Goal: Register for event/course

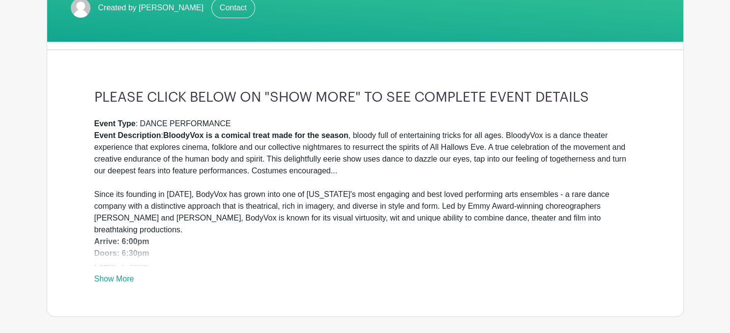
scroll to position [259, 0]
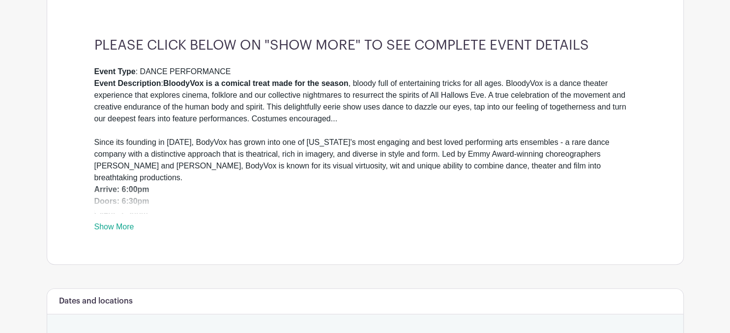
click at [107, 229] on link "Show More" at bounding box center [114, 229] width 40 height 12
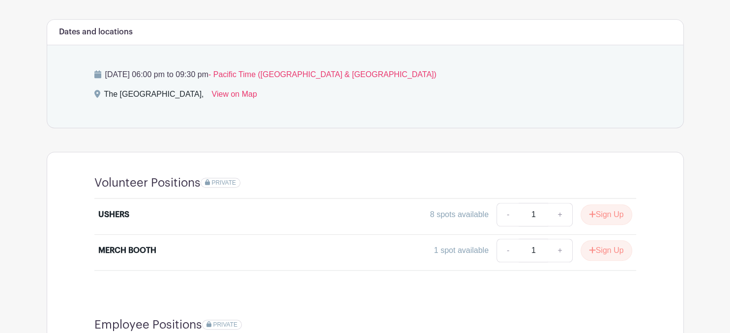
scroll to position [571, 0]
click at [603, 204] on button "Sign Up" at bounding box center [606, 214] width 52 height 21
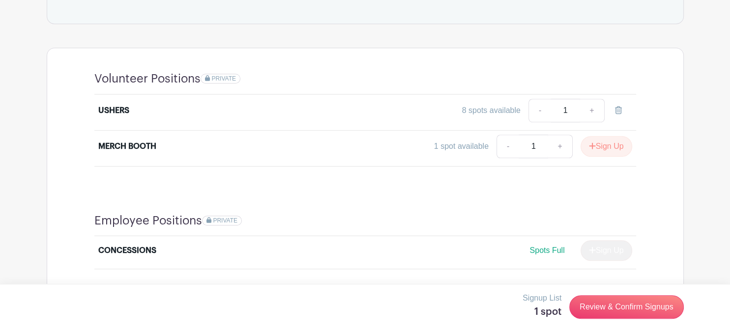
scroll to position [674, 0]
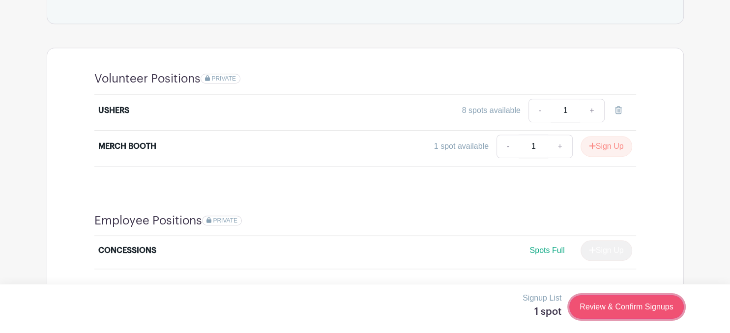
click at [602, 308] on link "Review & Confirm Signups" at bounding box center [626, 307] width 114 height 24
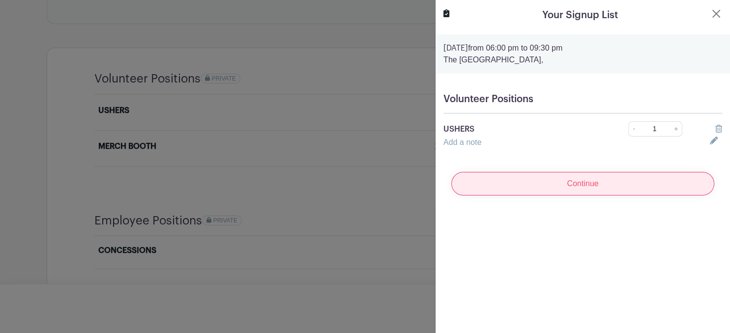
click at [581, 186] on input "Continue" at bounding box center [582, 184] width 263 height 24
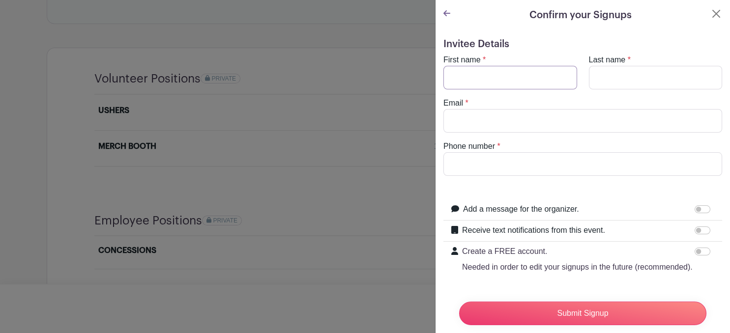
click at [491, 80] on input "First name" at bounding box center [510, 78] width 134 height 24
type input "Cathy"
type input "Green"
click at [463, 120] on input "Email" at bounding box center [582, 121] width 279 height 24
type input "cathyquilter@gmail.com"
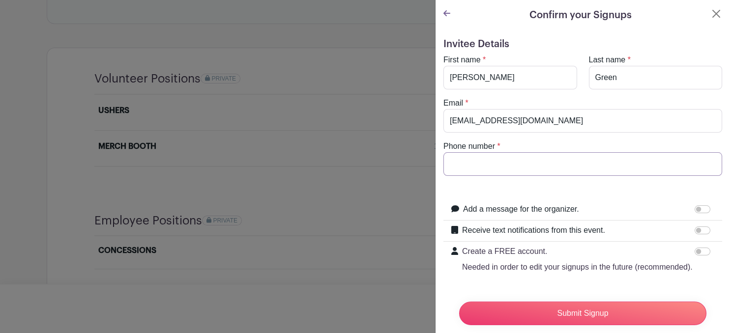
type input "9714099741"
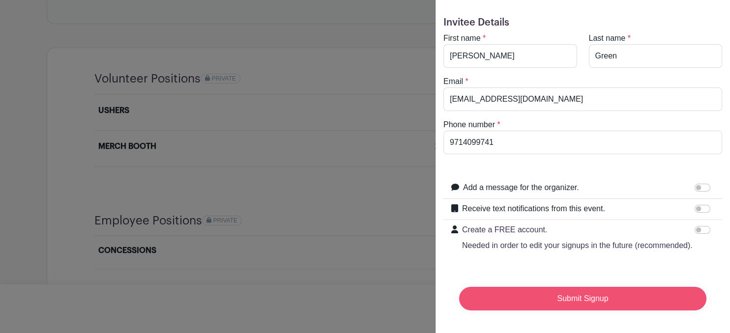
click at [567, 296] on input "Submit Signup" at bounding box center [582, 299] width 247 height 24
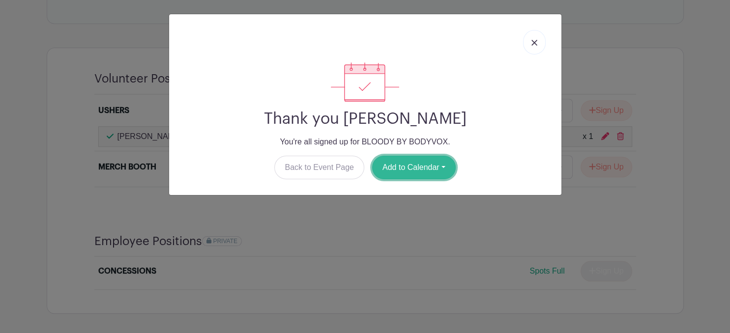
click at [408, 166] on button "Add to Calendar" at bounding box center [414, 168] width 84 height 24
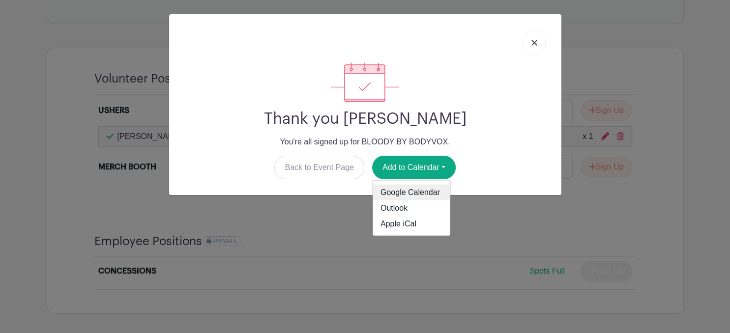
click at [410, 192] on link "Google Calendar" at bounding box center [412, 193] width 78 height 16
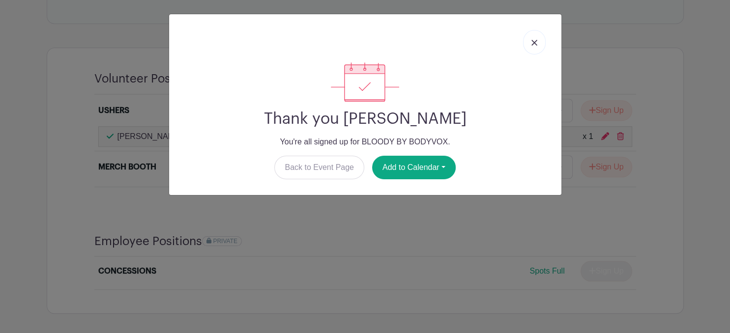
click at [537, 44] on img at bounding box center [534, 43] width 6 height 6
